Goal: Task Accomplishment & Management: Complete application form

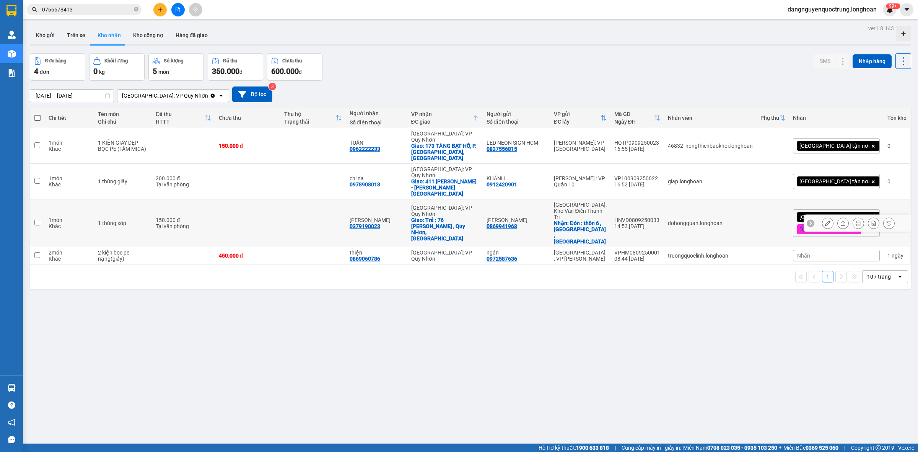
scroll to position [35, 0]
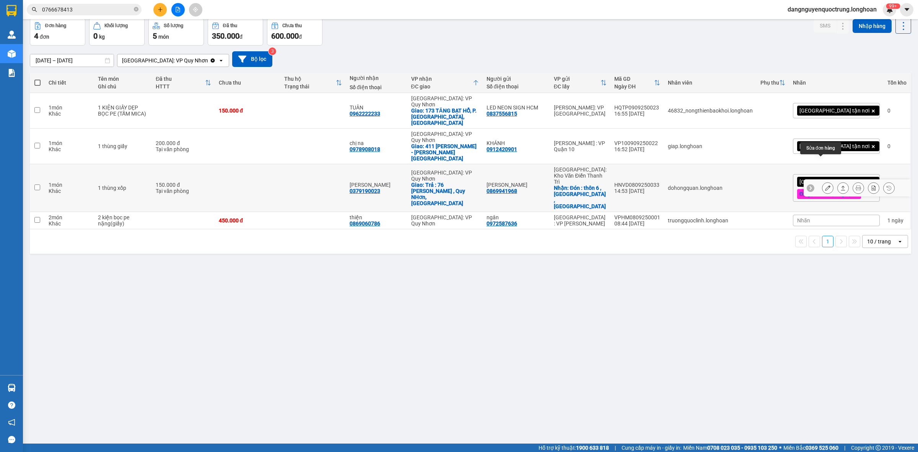
click at [823, 181] on button at bounding box center [828, 187] width 11 height 13
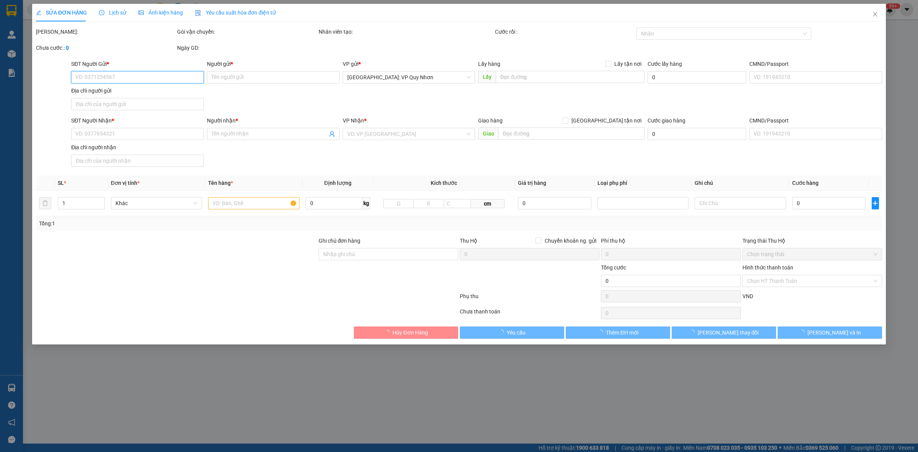
type input "0869941968"
type input "[PERSON_NAME]"
checkbox input "true"
type input "Đón : thôn 6 , [GEOGRAPHIC_DATA] , [GEOGRAPHIC_DATA]"
type input "50.000"
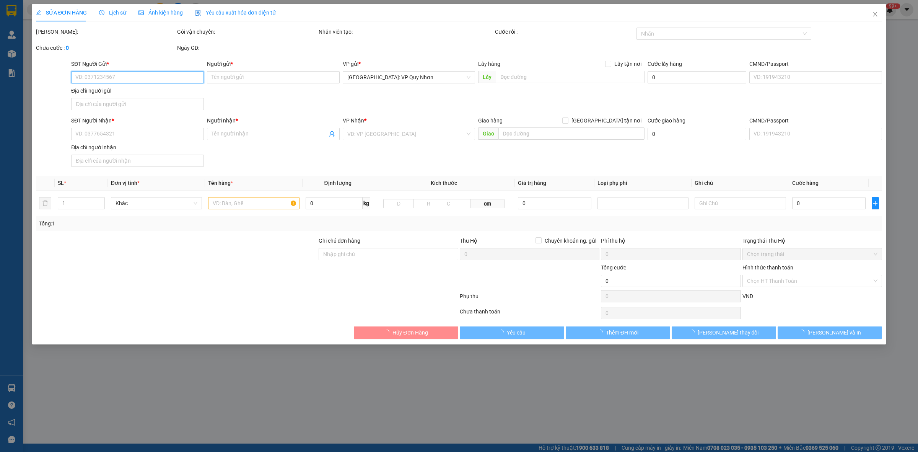
type input "0379190023"
type input "[PERSON_NAME]"
checkbox input "true"
type input "Trả : [STREET_ADDRESS][PERSON_NAME]"
type input "hàng giao nguyên kiện, hư vỡ ko đền"
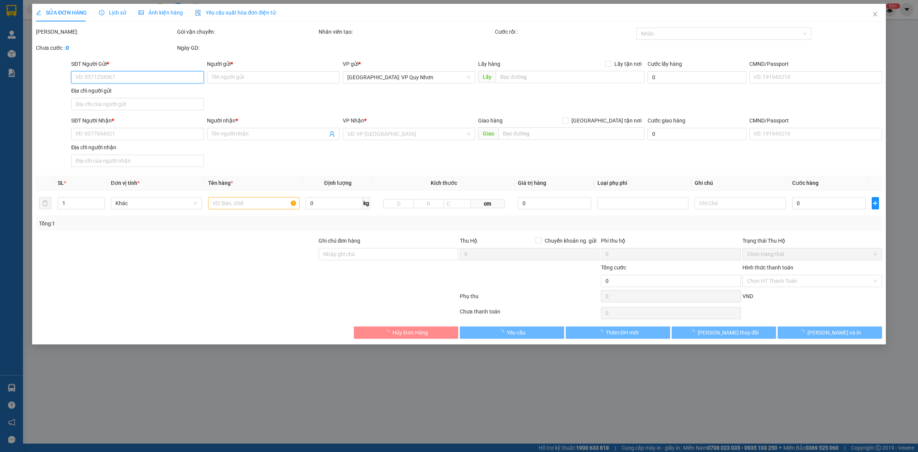
type input "150.000"
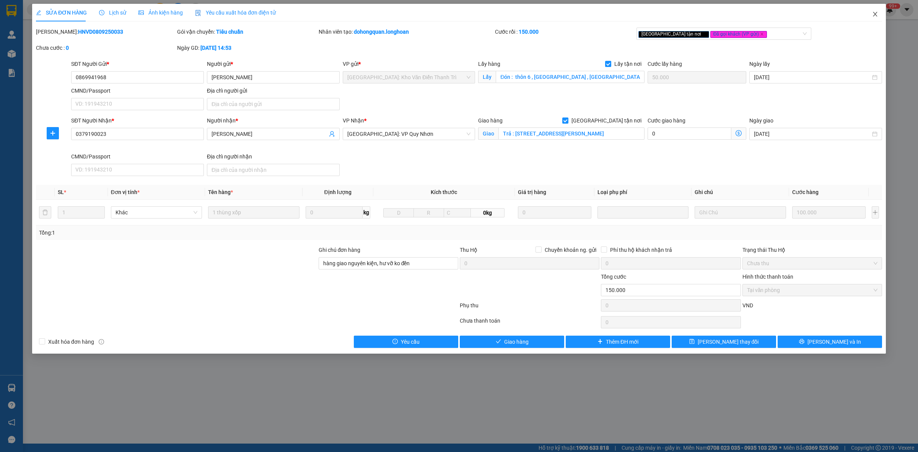
click at [876, 12] on icon "close" at bounding box center [875, 14] width 6 height 6
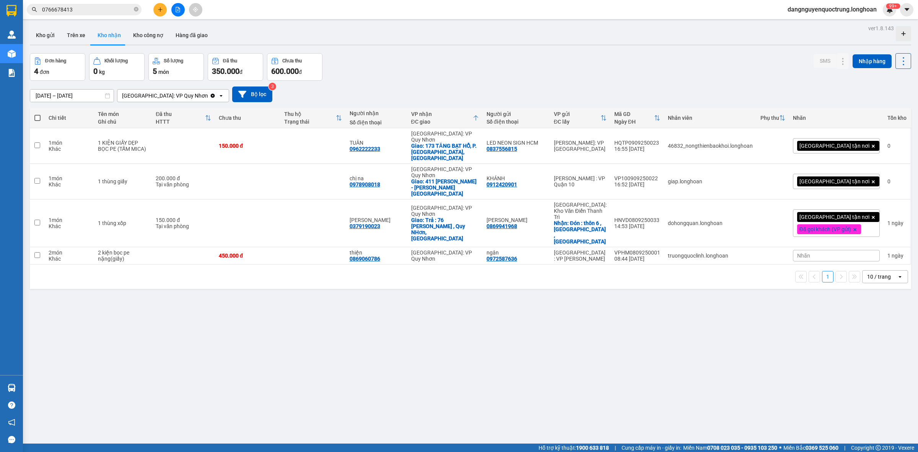
click at [746, 337] on div "ver 1.8.143 Kho gửi Trên xe Kho nhận Kho công nợ Hàng đã giao Đơn hàng 4 đơn Kh…" at bounding box center [471, 249] width 888 height 452
